Goal: Transaction & Acquisition: Purchase product/service

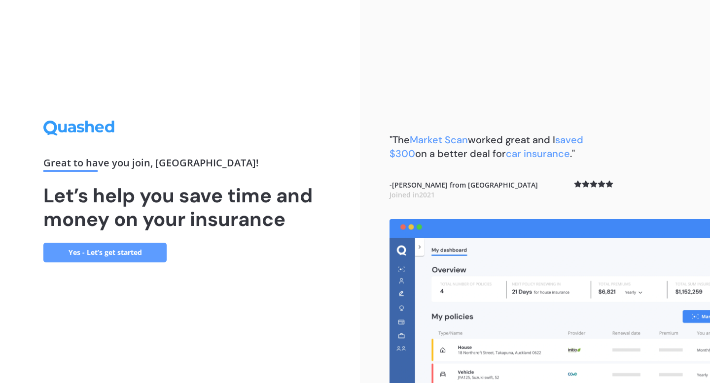
click at [109, 254] on link "Yes - Let’s get started" at bounding box center [104, 253] width 123 height 20
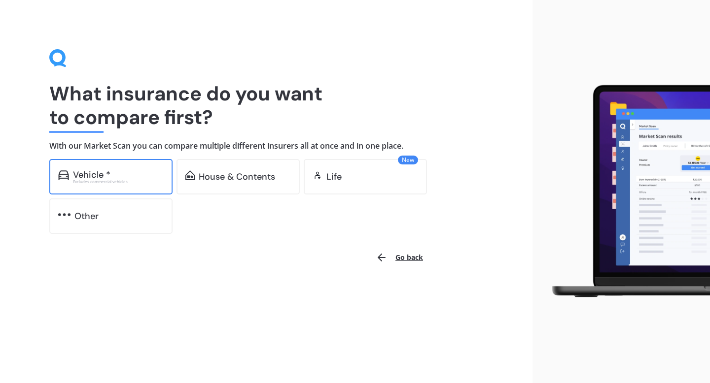
click at [111, 187] on div "Vehicle * Excludes commercial vehicles" at bounding box center [110, 176] width 123 height 35
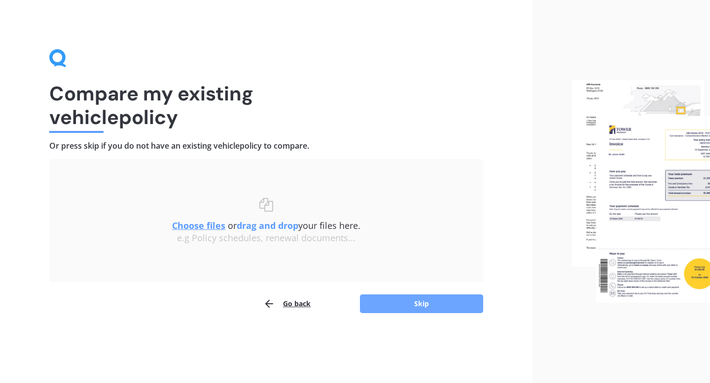
click at [387, 310] on button "Skip" at bounding box center [421, 304] width 123 height 19
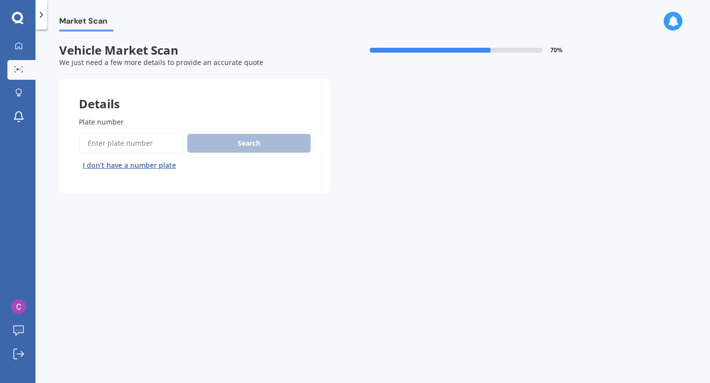
click at [157, 149] on input "Plate number" at bounding box center [131, 143] width 104 height 21
type input "RCY511"
click at [0, 0] on button "Next" at bounding box center [0, 0] width 0 height 0
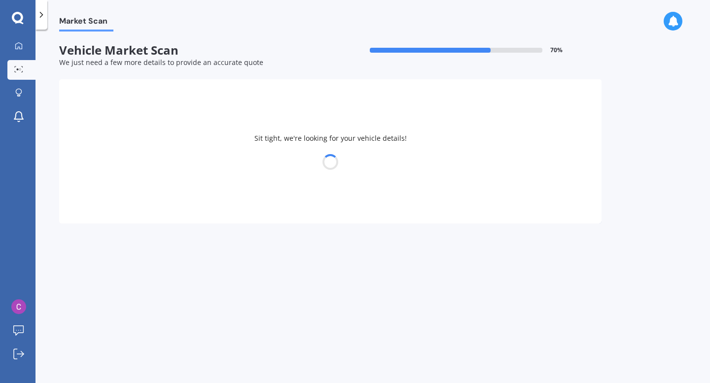
select select "TOYOTA"
select select "COROLLA"
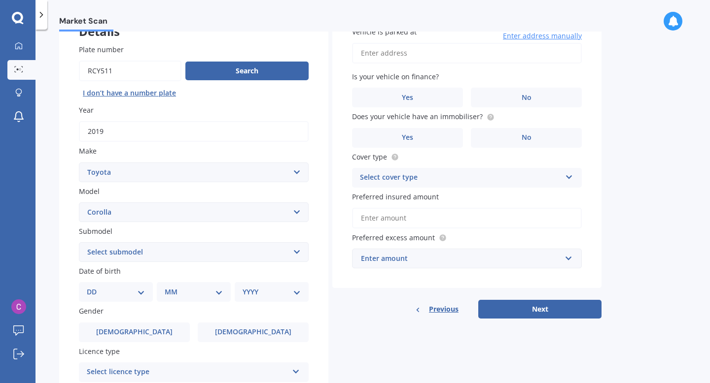
scroll to position [98, 0]
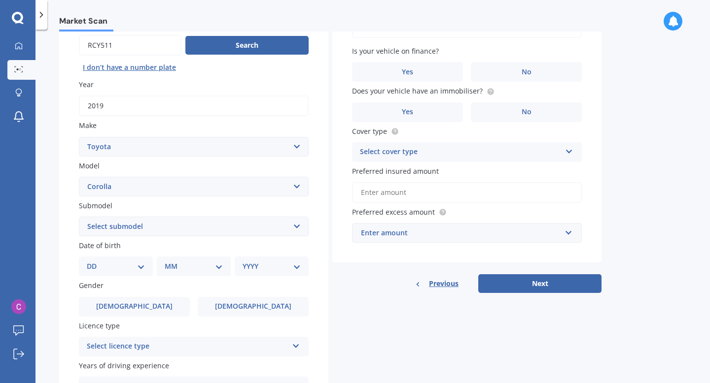
click at [214, 228] on select "Select submodel (All other) Axio Diesel [PERSON_NAME] 2WD [PERSON_NAME] 4WD FXG…" at bounding box center [194, 227] width 230 height 20
select select "HYBRID"
click at [79, 218] on select "Select submodel (All other) Axio Diesel [PERSON_NAME] 2WD [PERSON_NAME] 4WD FXG…" at bounding box center [194, 227] width 230 height 20
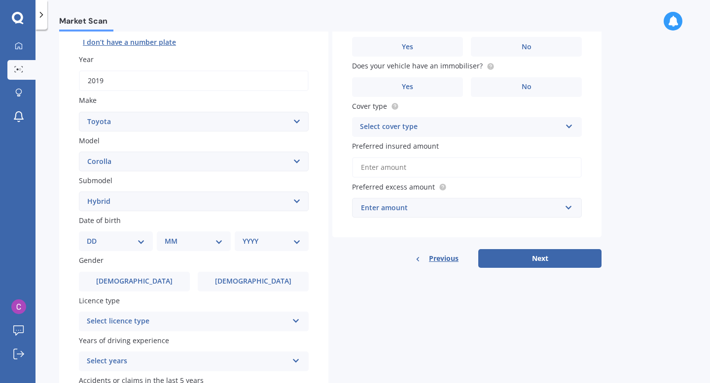
scroll to position [133, 0]
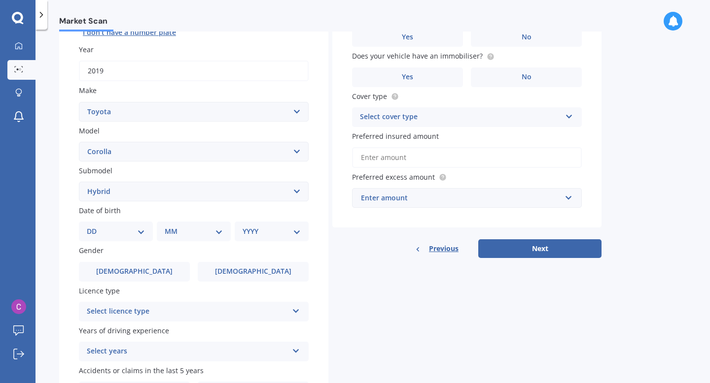
click at [133, 239] on div "DD 01 02 03 04 05 06 07 08 09 10 11 12 13 14 15 16 17 18 19 20 21 22 23 24 25 2…" at bounding box center [116, 232] width 74 height 20
click at [139, 230] on select "DD 01 02 03 04 05 06 07 08 09 10 11 12 13 14 15 16 17 18 19 20 21 22 23 24 25 2…" at bounding box center [116, 231] width 58 height 11
select select "07"
click at [95, 228] on select "DD 01 02 03 04 05 06 07 08 09 10 11 12 13 14 15 16 17 18 19 20 21 22 23 24 25 2…" at bounding box center [116, 231] width 58 height 11
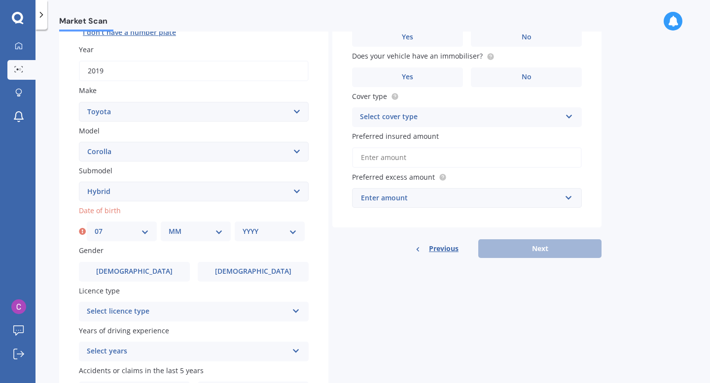
click at [217, 230] on select "MM 01 02 03 04 05 06 07 08 09 10 11 12" at bounding box center [196, 231] width 54 height 11
select select "06"
click at [169, 228] on select "MM 01 02 03 04 05 06 07 08 09 10 11 12" at bounding box center [196, 231] width 54 height 11
click at [261, 231] on select "YYYY 2025 2024 2023 2022 2021 2020 2019 2018 2017 2016 2015 2014 2013 2012 2011…" at bounding box center [269, 231] width 54 height 11
select select "2002"
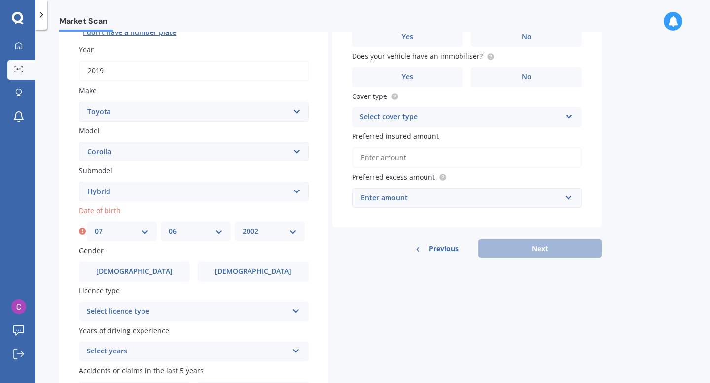
click at [242, 228] on select "YYYY 2025 2024 2023 2022 2021 2020 2019 2018 2017 2016 2015 2014 2013 2012 2011…" at bounding box center [269, 231] width 54 height 11
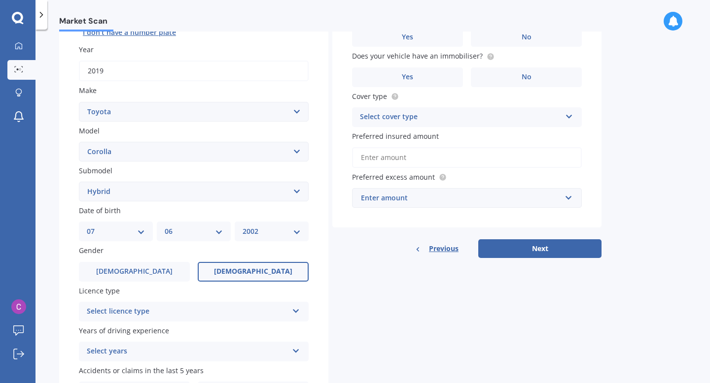
click at [230, 275] on label "[DEMOGRAPHIC_DATA]" at bounding box center [253, 272] width 111 height 20
click at [0, 0] on input "[DEMOGRAPHIC_DATA]" at bounding box center [0, 0] width 0 height 0
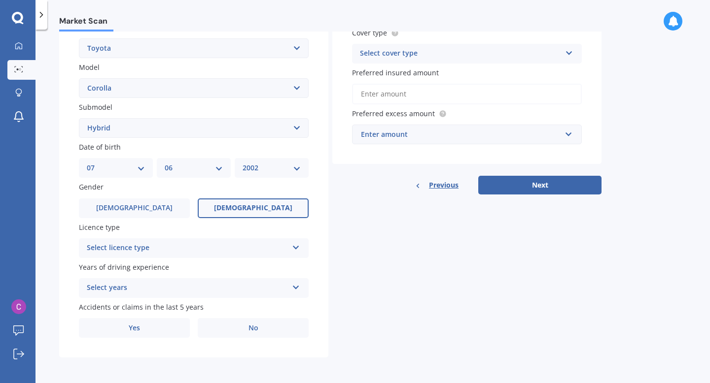
click at [285, 250] on div "Select licence type" at bounding box center [187, 248] width 201 height 12
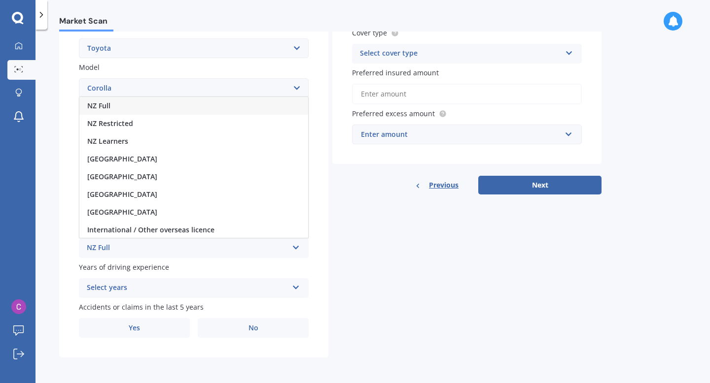
click at [240, 103] on div "NZ Full" at bounding box center [193, 106] width 229 height 18
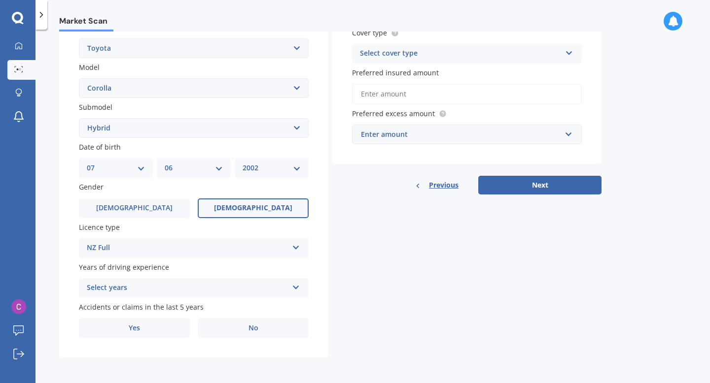
click at [180, 287] on div "Select years" at bounding box center [187, 288] width 201 height 12
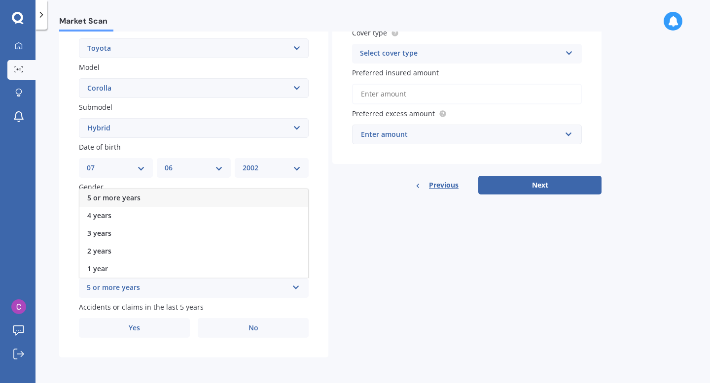
click at [169, 197] on div "5 or more years" at bounding box center [193, 198] width 229 height 18
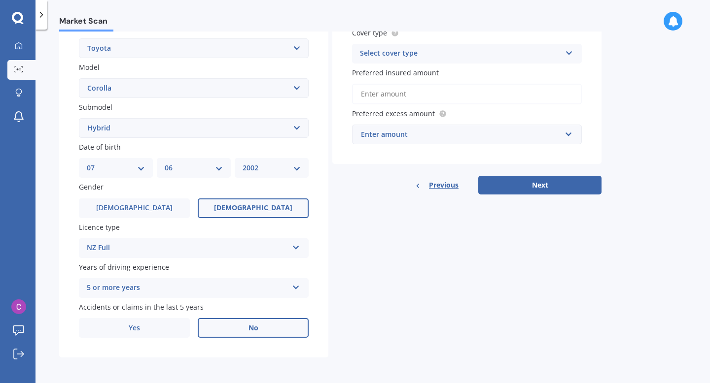
click at [259, 326] on label "No" at bounding box center [253, 328] width 111 height 20
click at [0, 0] on input "No" at bounding box center [0, 0] width 0 height 0
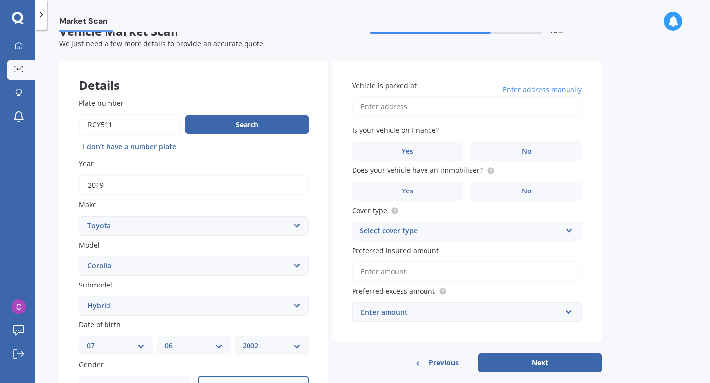
scroll to position [0, 0]
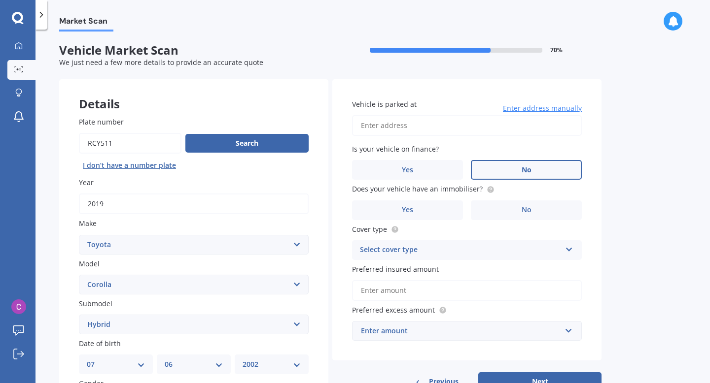
click at [518, 162] on label "No" at bounding box center [526, 170] width 111 height 20
click at [0, 0] on input "No" at bounding box center [0, 0] width 0 height 0
click at [489, 189] on icon at bounding box center [490, 189] width 2 height 2
click at [445, 206] on label "Yes" at bounding box center [407, 211] width 111 height 20
click at [0, 0] on input "Yes" at bounding box center [0, 0] width 0 height 0
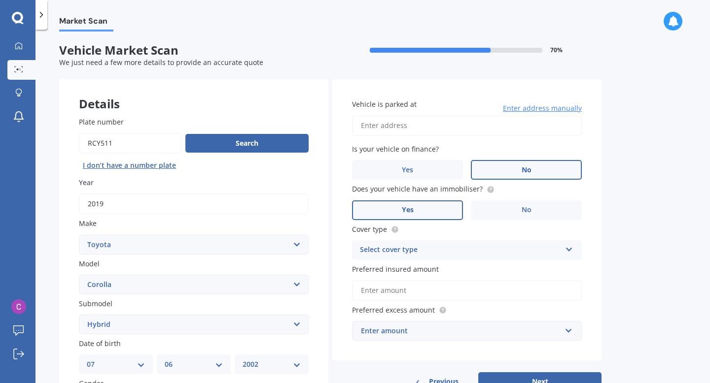
click at [471, 130] on input "Vehicle is parked at" at bounding box center [467, 125] width 230 height 21
type input "[STREET_ADDRESS]"
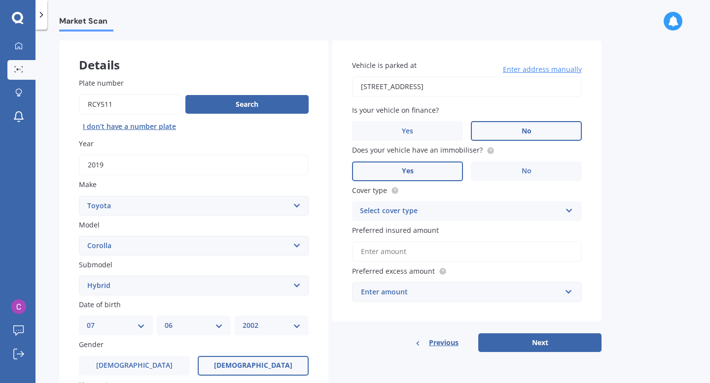
scroll to position [47, 0]
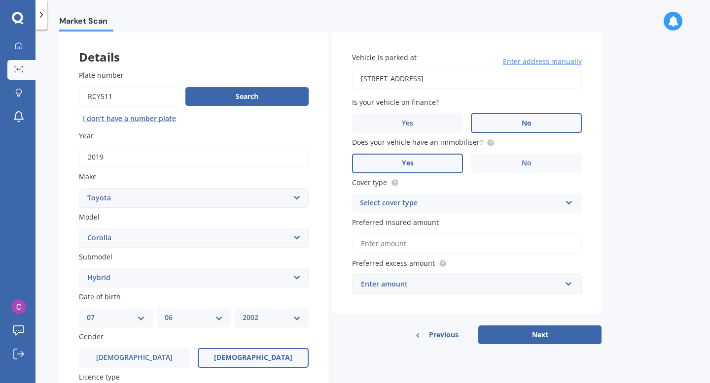
click at [463, 200] on div "Select cover type" at bounding box center [460, 204] width 201 height 12
click at [442, 221] on div "Comprehensive" at bounding box center [466, 223] width 229 height 18
click at [443, 242] on input "Preferred insured amount" at bounding box center [467, 244] width 230 height 21
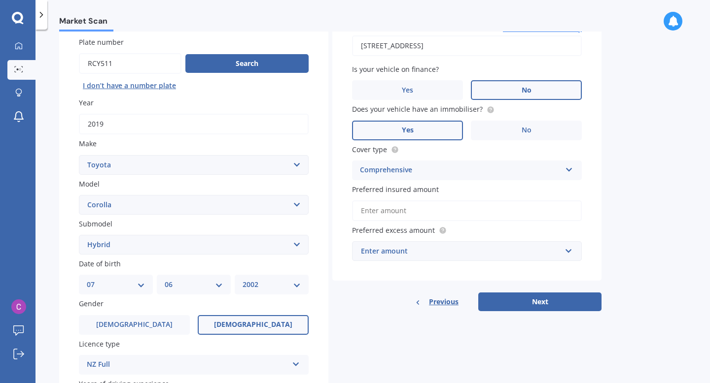
scroll to position [91, 0]
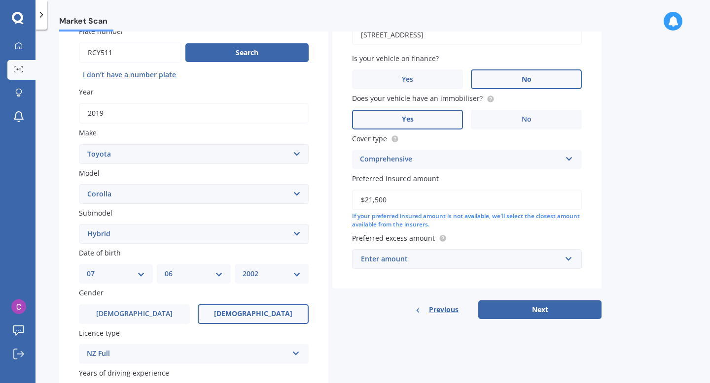
type input "$21,500"
click at [452, 256] on div "Enter amount" at bounding box center [461, 259] width 200 height 11
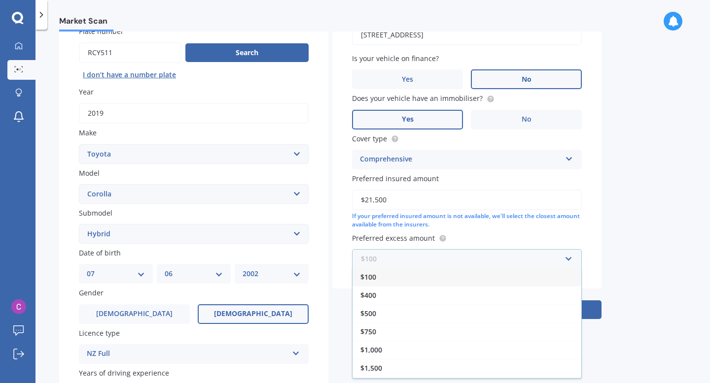
scroll to position [0, 0]
click at [400, 300] on div "$400" at bounding box center [466, 296] width 229 height 18
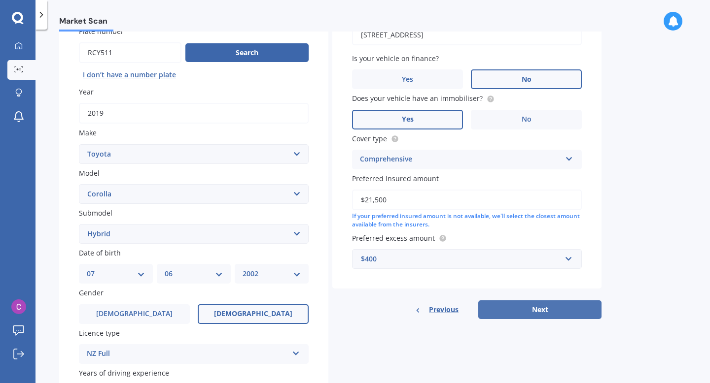
click at [549, 315] on button "Next" at bounding box center [539, 310] width 123 height 19
select select "07"
select select "06"
select select "2002"
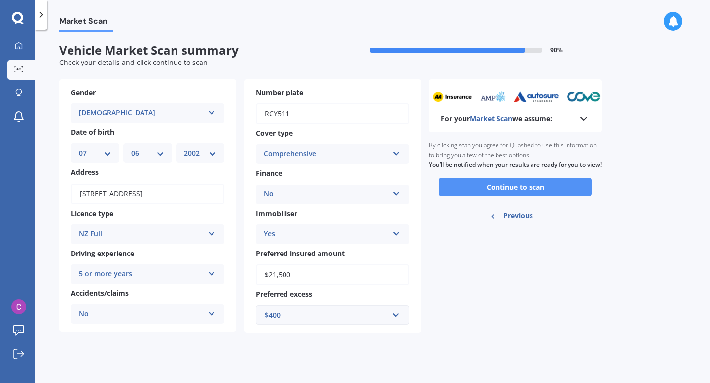
click at [509, 189] on button "Continue to scan" at bounding box center [515, 187] width 153 height 19
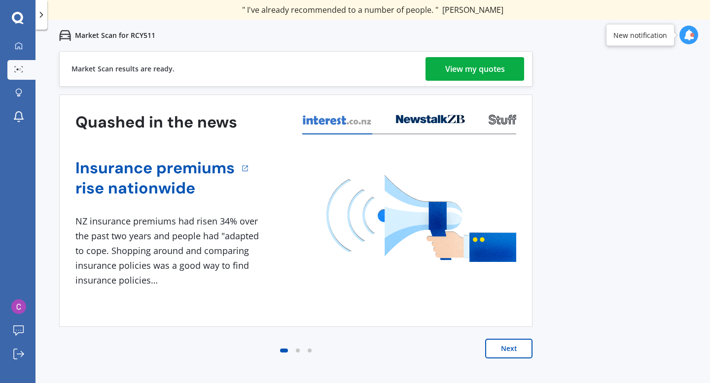
click at [482, 67] on div "View my quotes" at bounding box center [475, 69] width 60 height 24
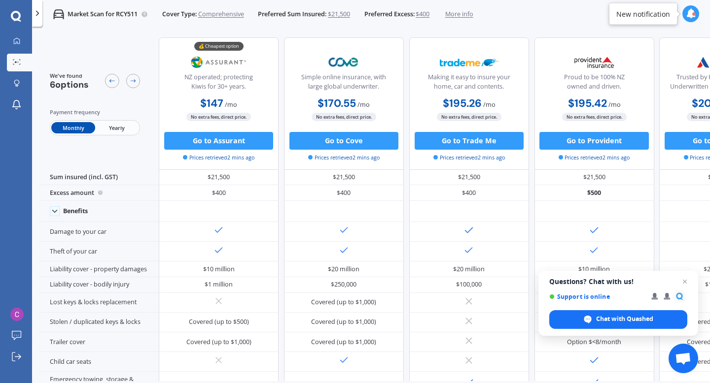
click at [107, 125] on span "Yearly" at bounding box center [116, 127] width 43 height 11
click at [428, 16] on span "$400" at bounding box center [422, 14] width 14 height 9
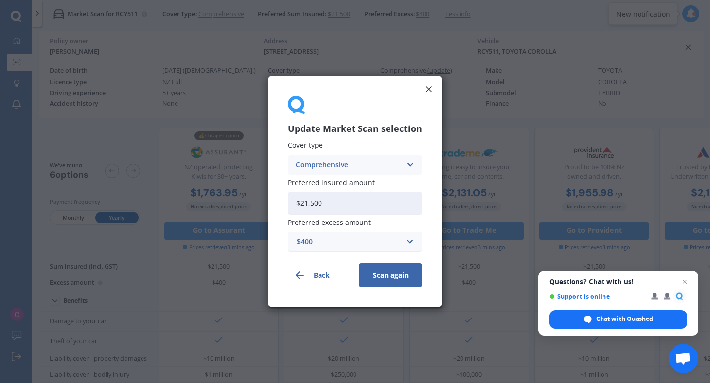
click at [371, 242] on div "$400" at bounding box center [349, 242] width 104 height 11
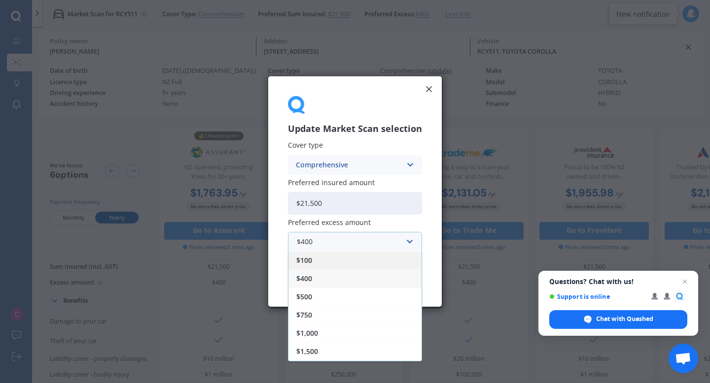
click at [333, 269] on div "$100" at bounding box center [354, 260] width 133 height 18
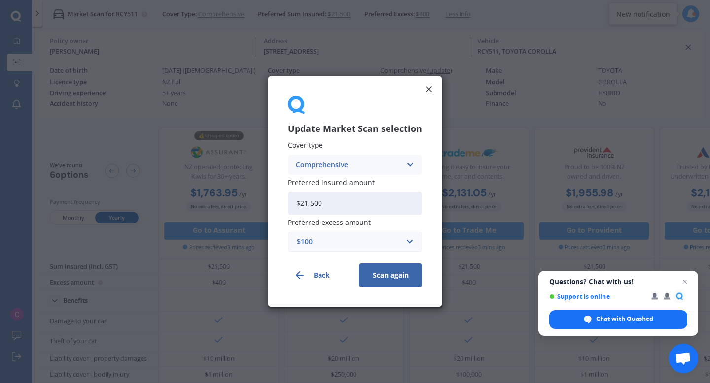
click at [396, 272] on button "Scan again" at bounding box center [390, 276] width 63 height 24
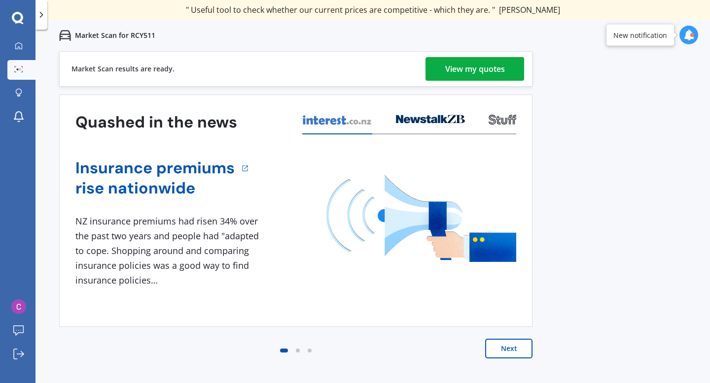
click at [471, 66] on div "View my quotes" at bounding box center [475, 69] width 60 height 24
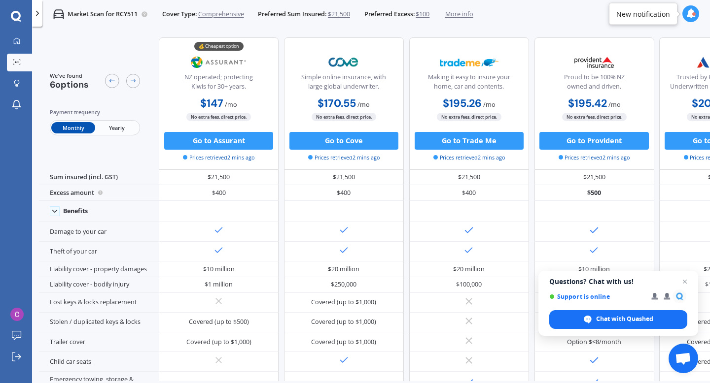
click at [342, 12] on span "$21,500" at bounding box center [339, 14] width 22 height 9
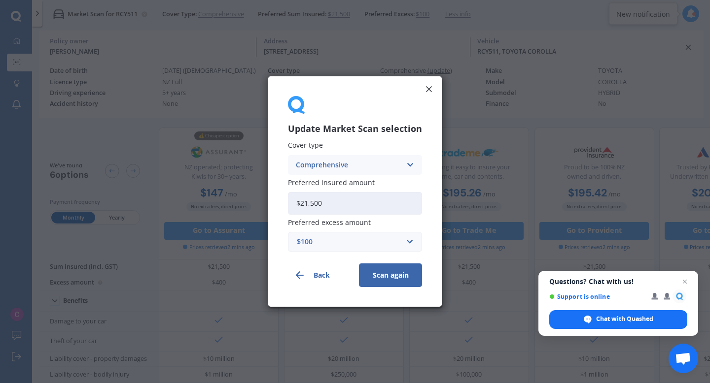
click at [356, 198] on input "$21,500" at bounding box center [355, 203] width 134 height 23
type input "$20,000"
click at [359, 264] on button "Scan again" at bounding box center [390, 276] width 63 height 24
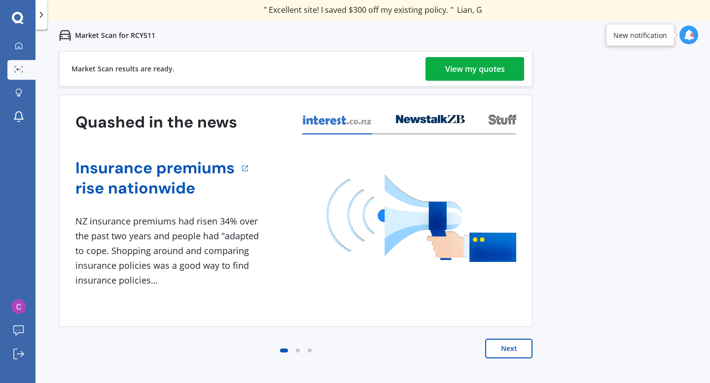
click at [479, 66] on div "View my quotes" at bounding box center [475, 69] width 60 height 24
